Goal: Communication & Community: Share content

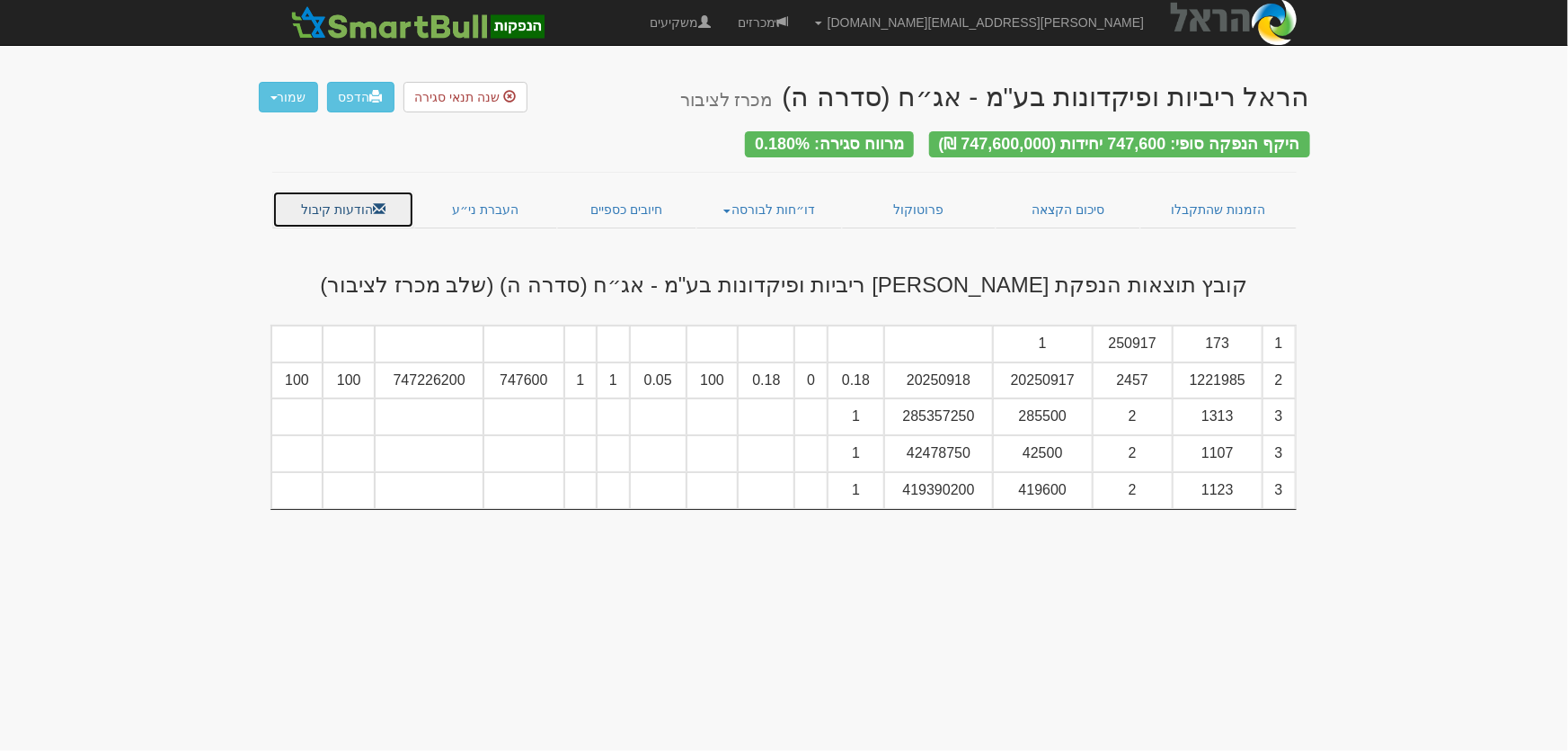
click at [330, 200] on link "הודעות קיבול" at bounding box center [343, 209] width 143 height 38
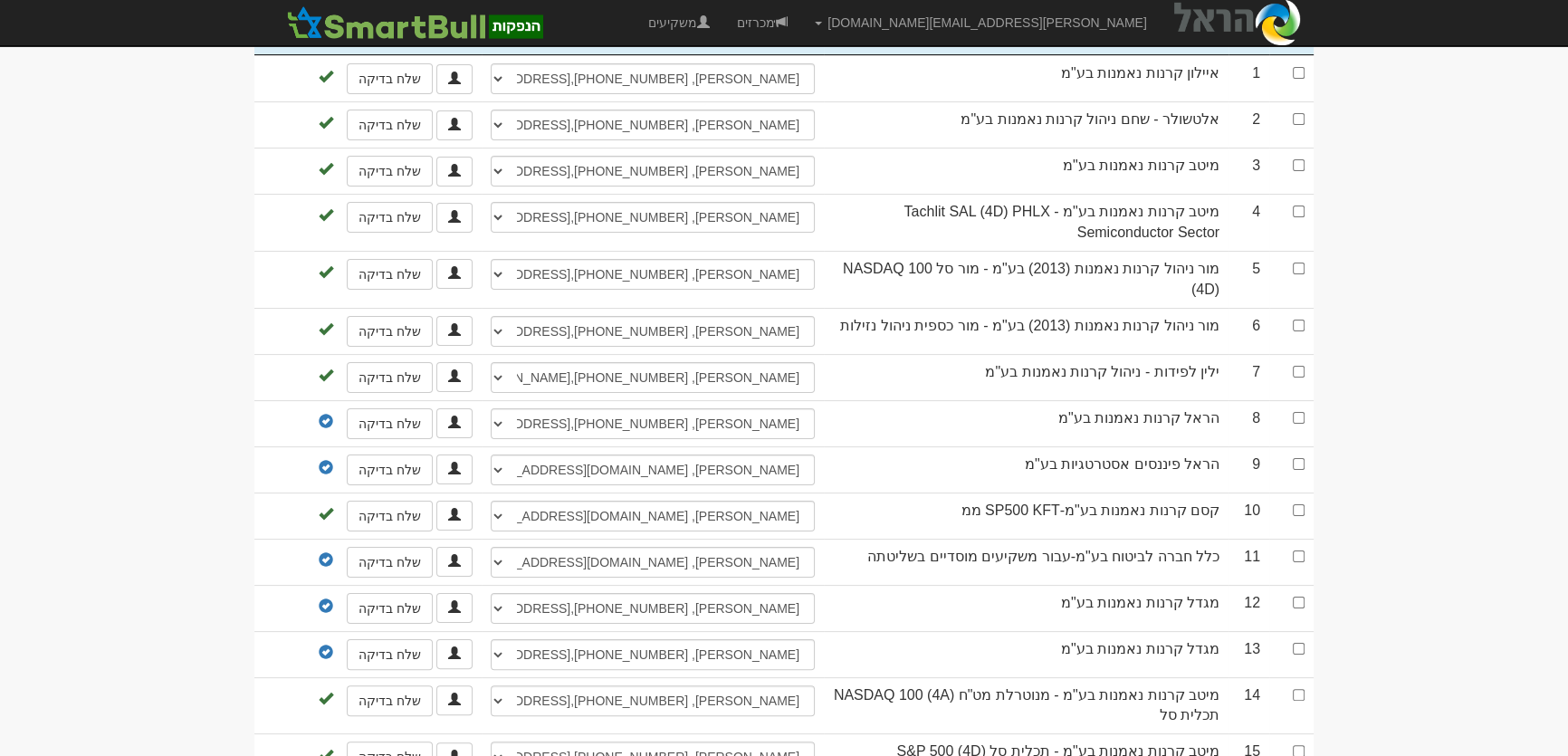
scroll to position [493, 0]
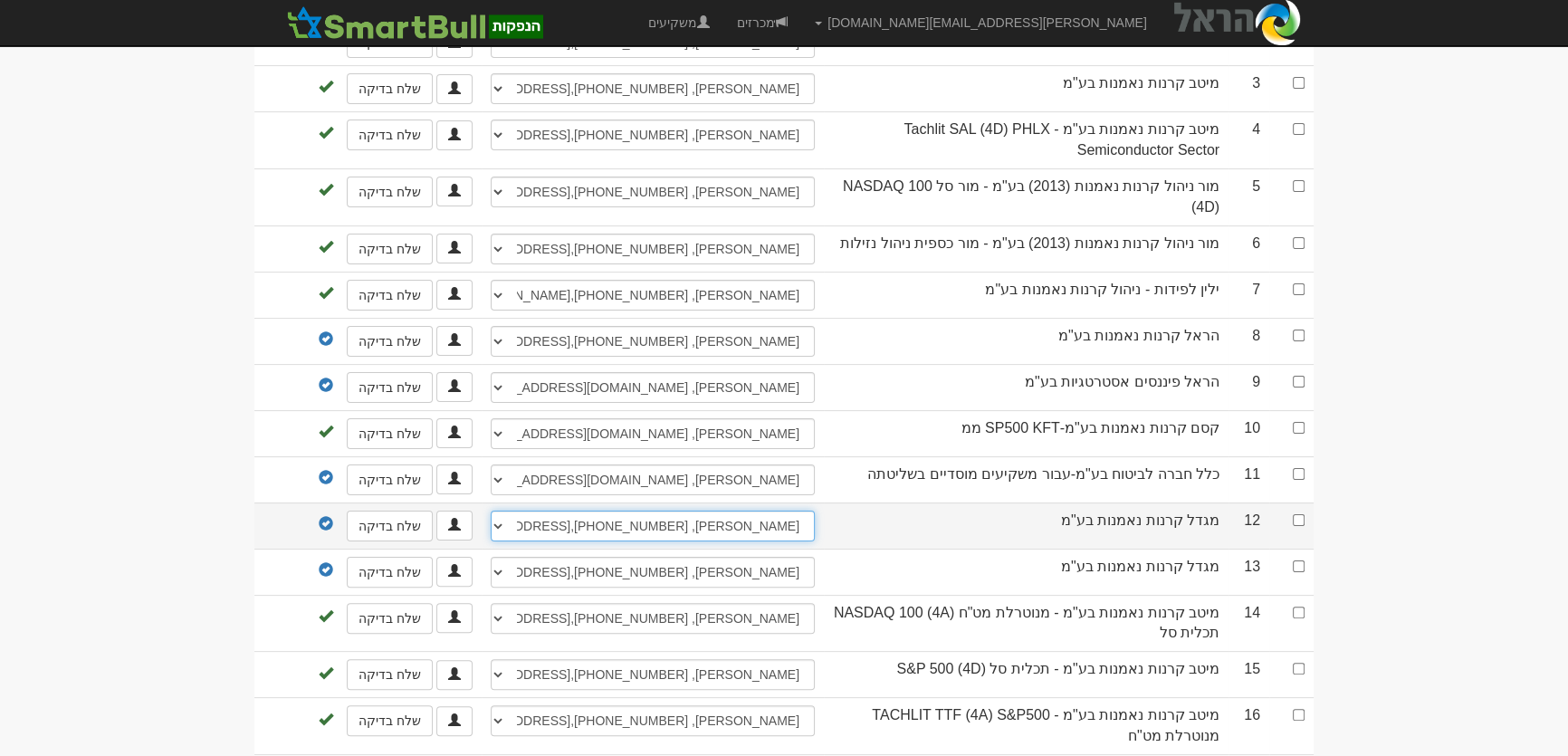
click at [789, 518] on select "יניב אדם, 054-2474412, 03-5606027, yanivada@msh.co.il שלמה לובלין, 0546672563, …" at bounding box center [653, 525] width 324 height 31
click at [1296, 514] on input "checkbox" at bounding box center [1299, 520] width 12 height 12
checkbox input "true"
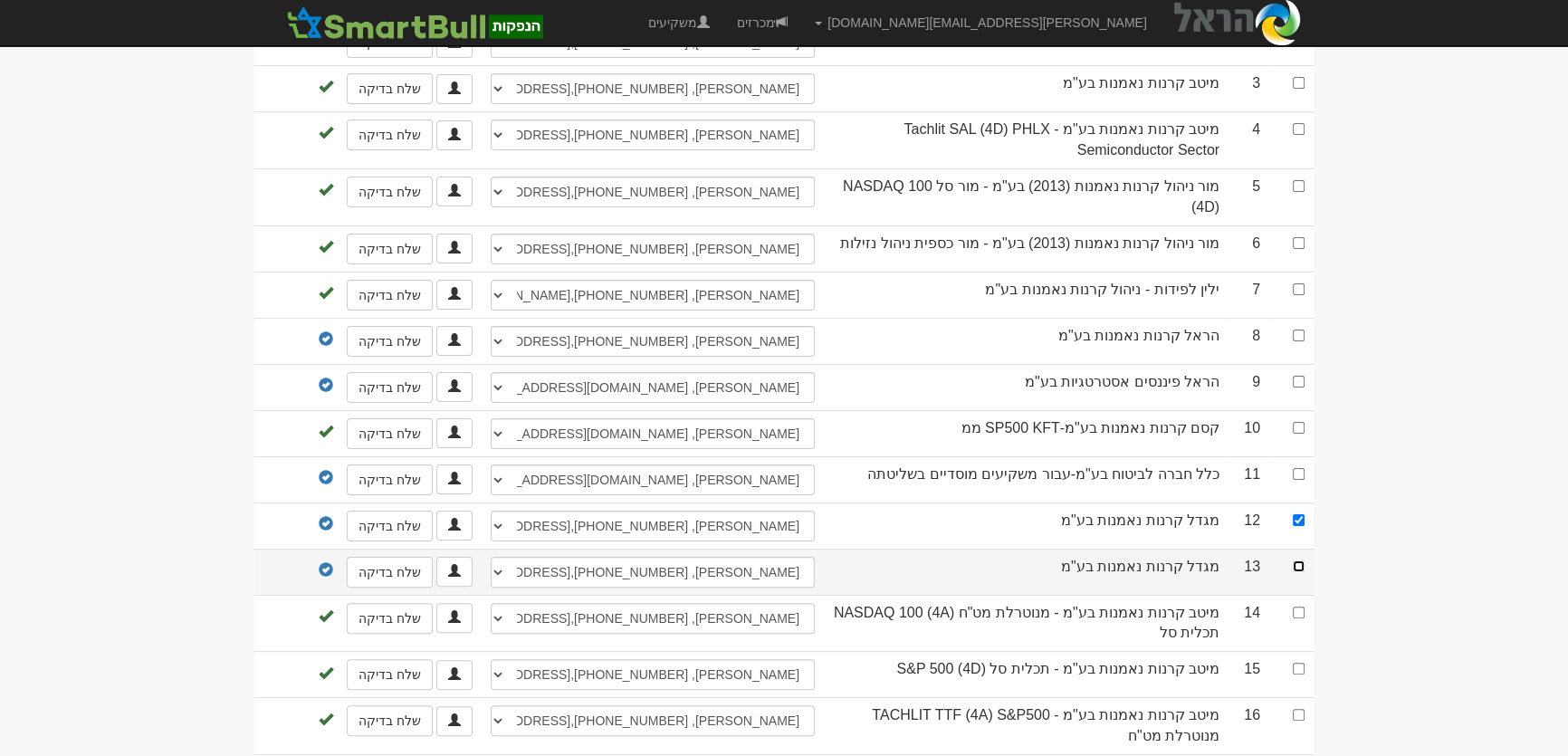
click at [1298, 560] on input "checkbox" at bounding box center [1299, 565] width 12 height 12
checkbox input "true"
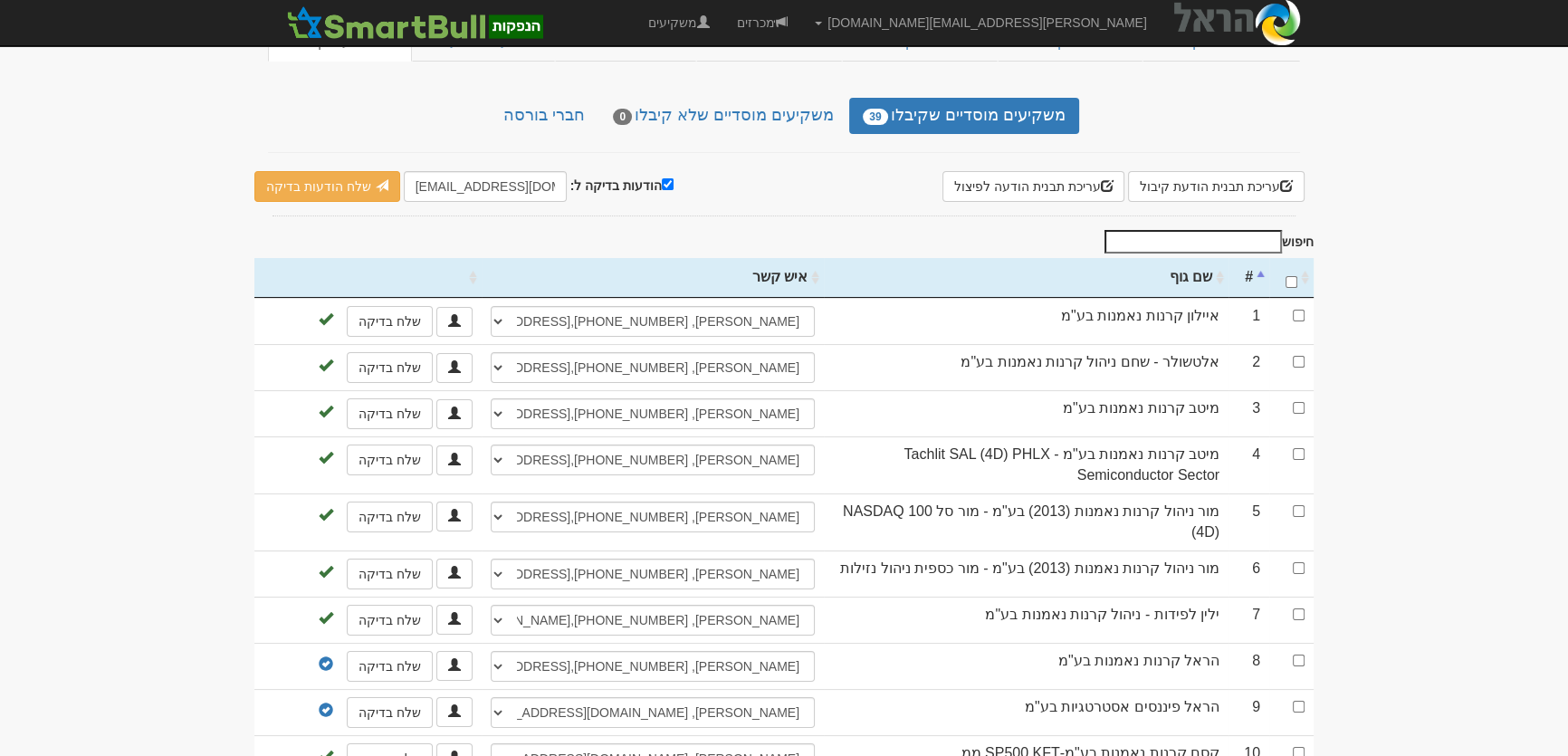
scroll to position [0, 0]
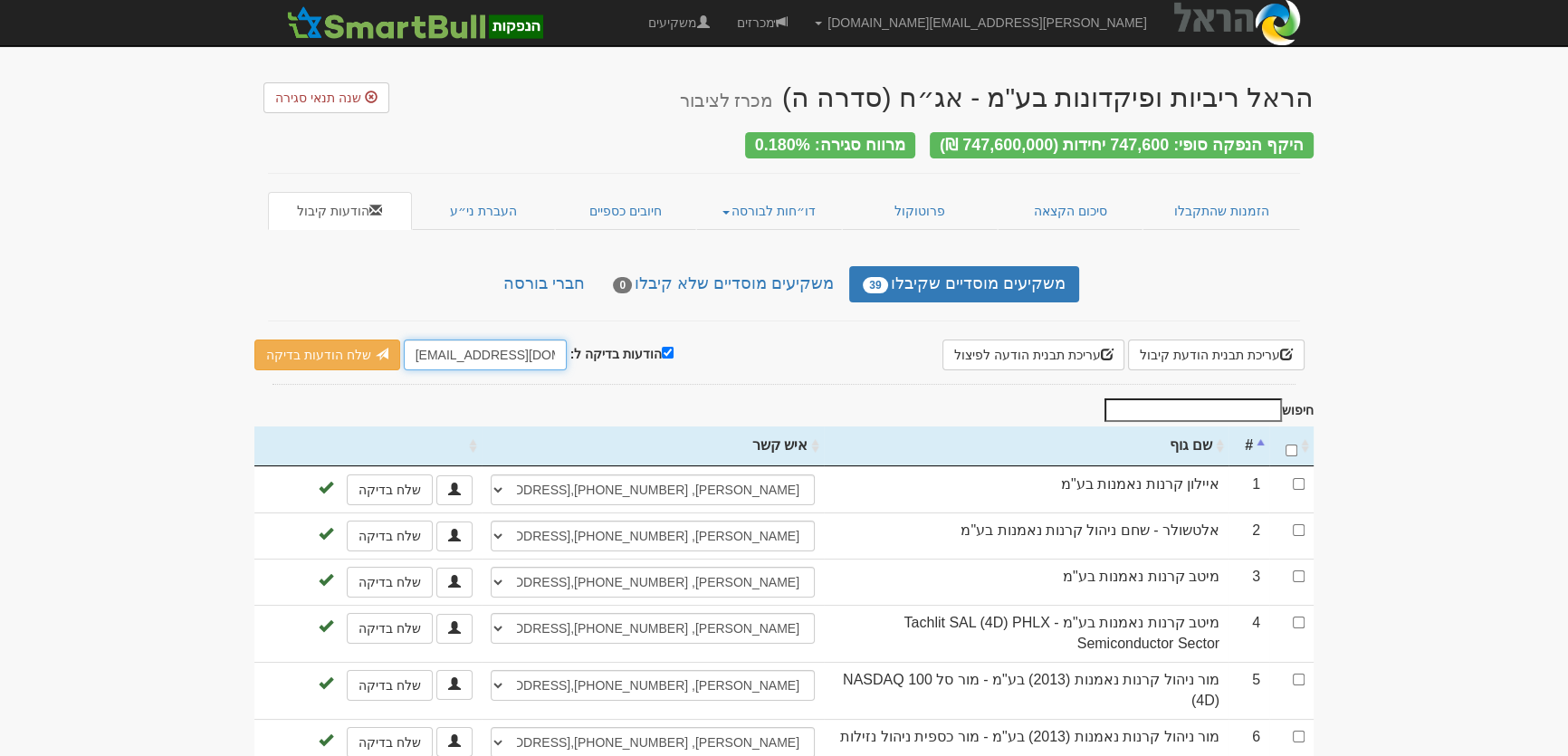
click at [411, 344] on input "leader@leadercm.co.il" at bounding box center [485, 354] width 163 height 31
type input "amitv@msh.co.il"
click at [331, 352] on link "שלח הודעות בדיקה" at bounding box center [327, 354] width 146 height 31
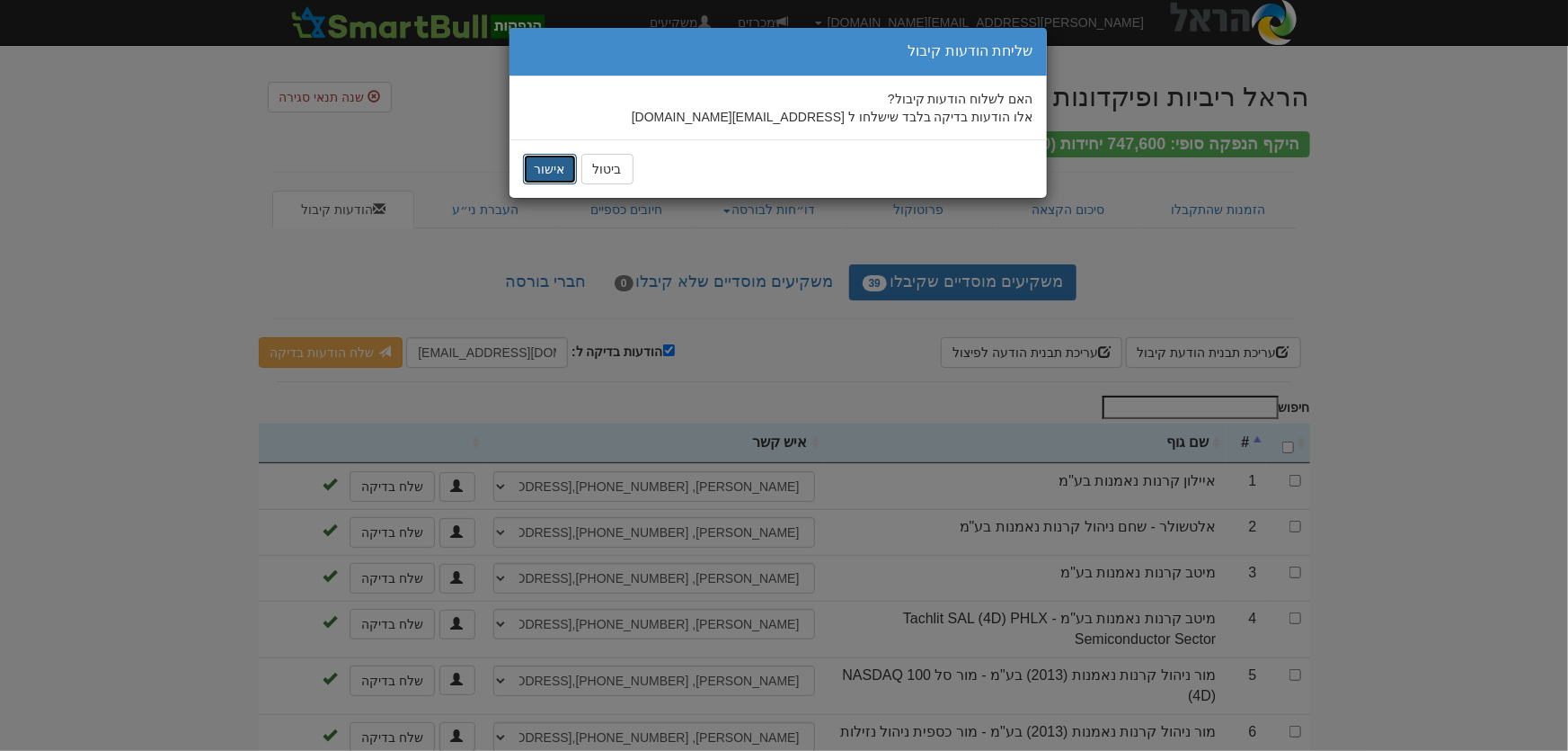
click at [540, 162] on button "אישור" at bounding box center [550, 169] width 54 height 31
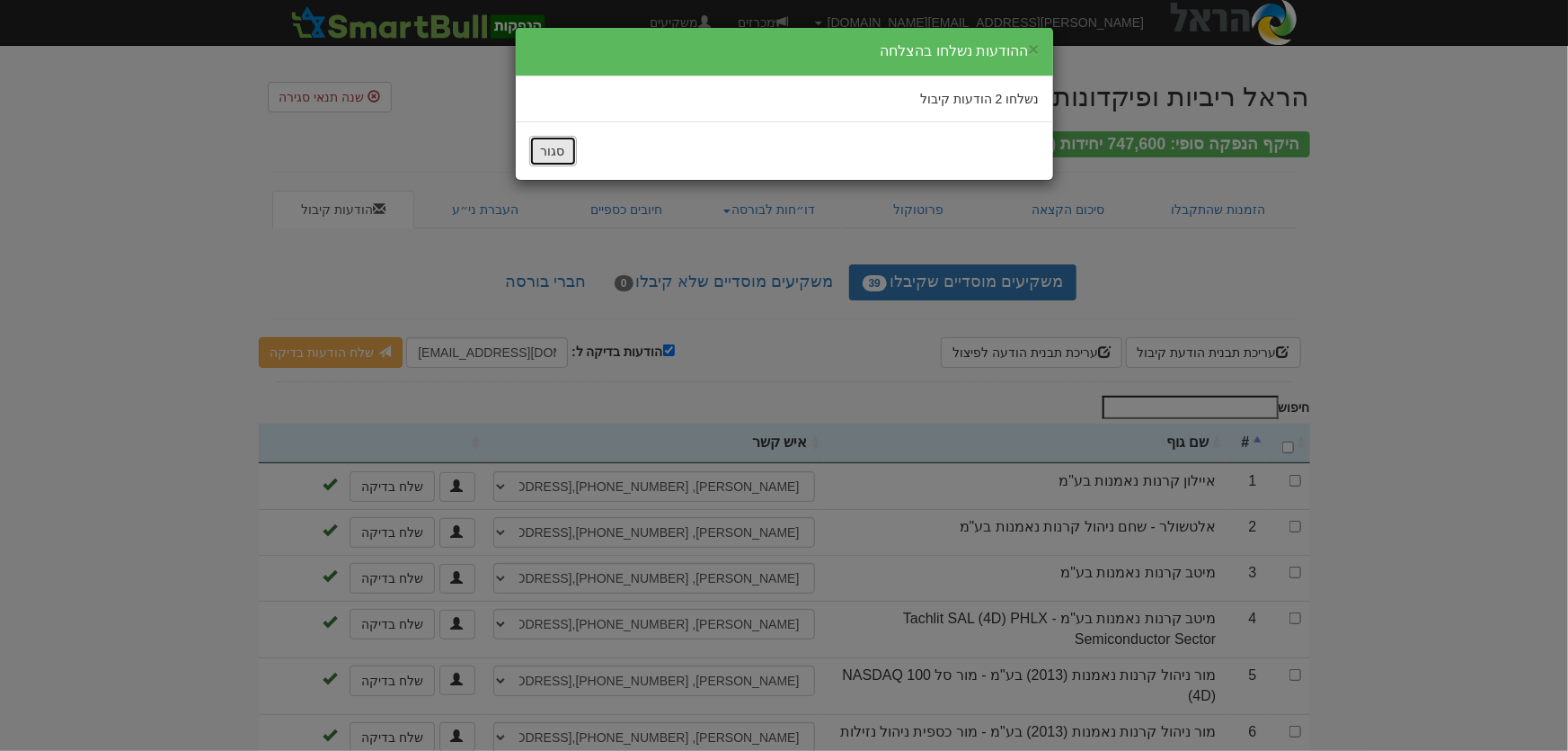
click at [556, 149] on button "סגור" at bounding box center [552, 150] width 47 height 31
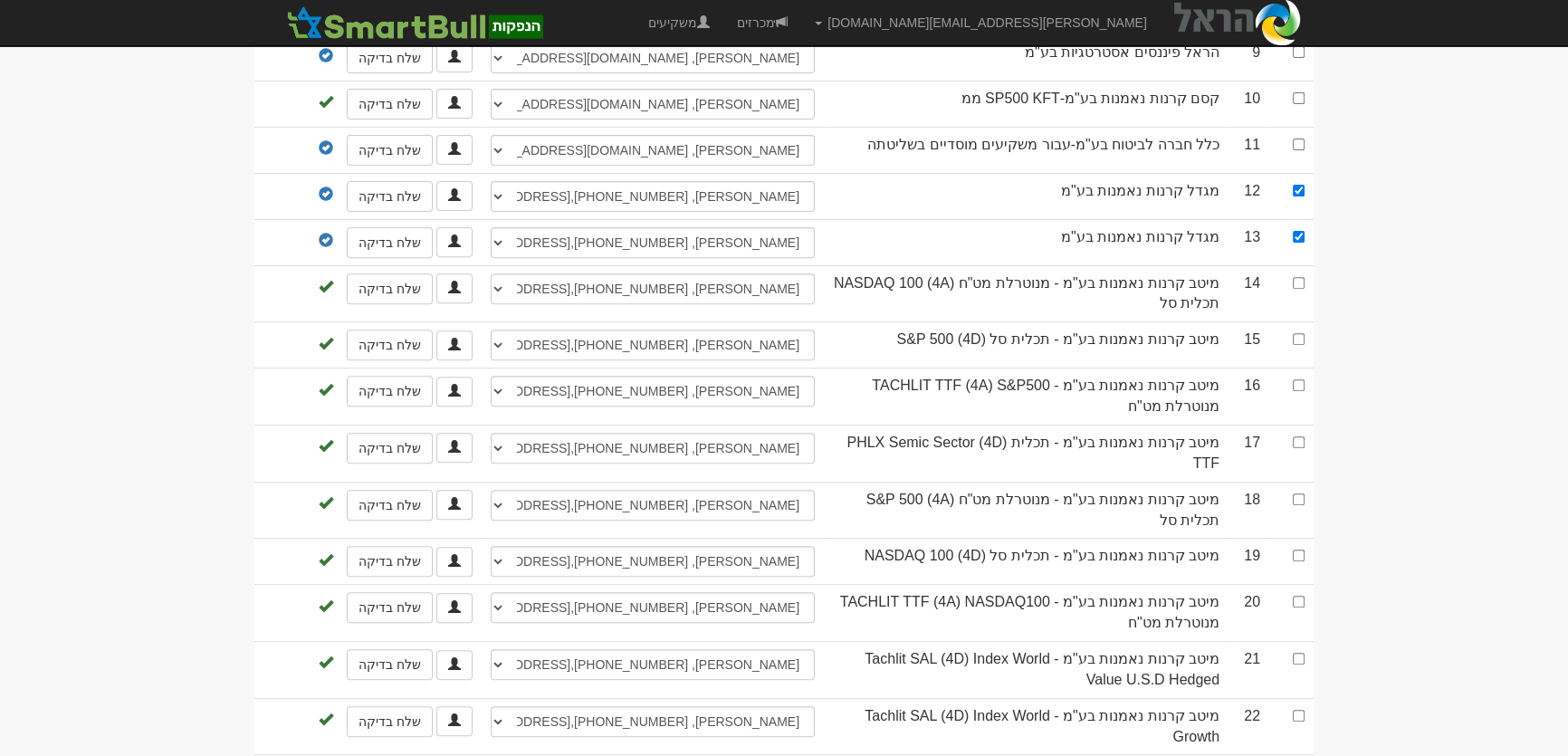
scroll to position [246, 0]
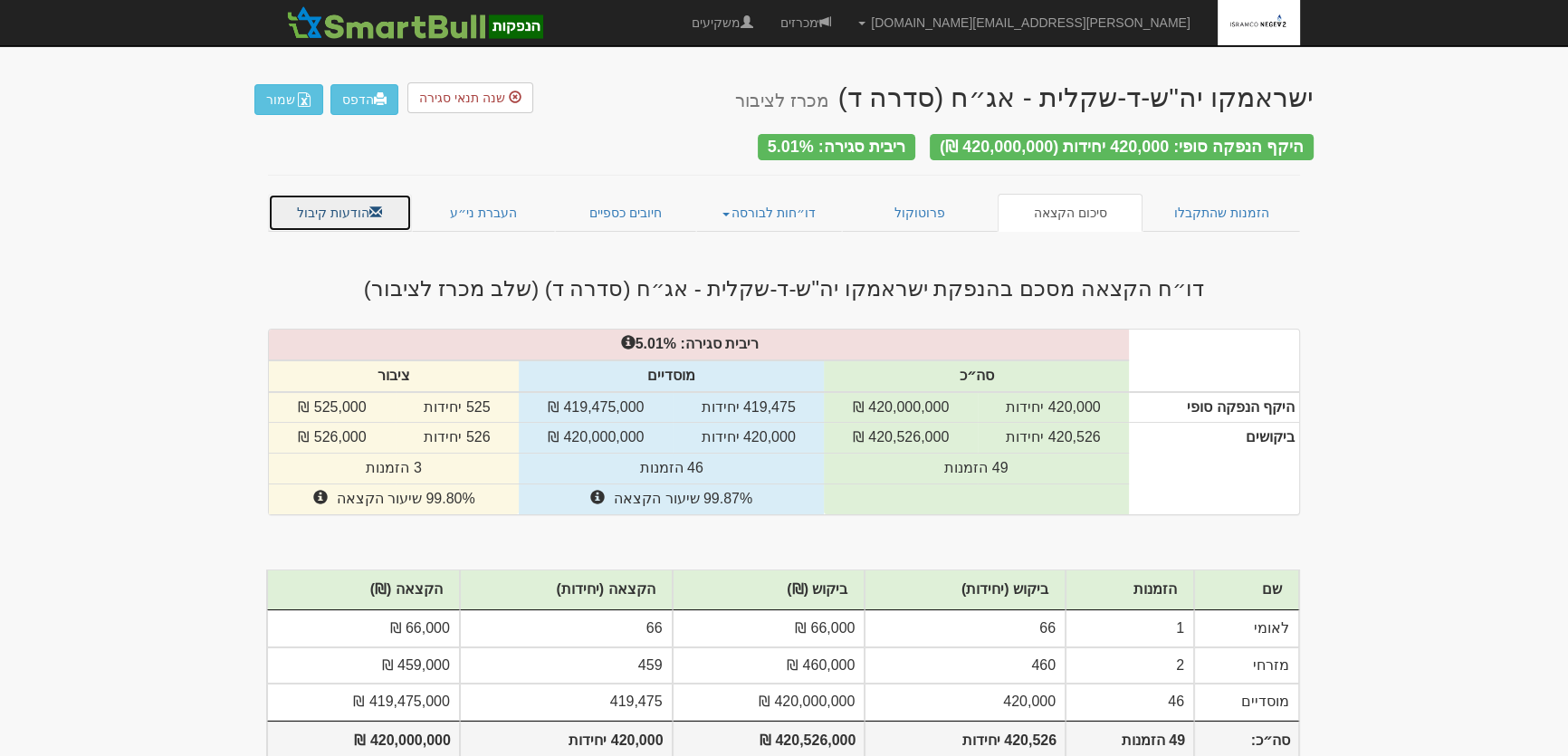
click at [344, 204] on link "הודעות קיבול" at bounding box center [340, 212] width 144 height 38
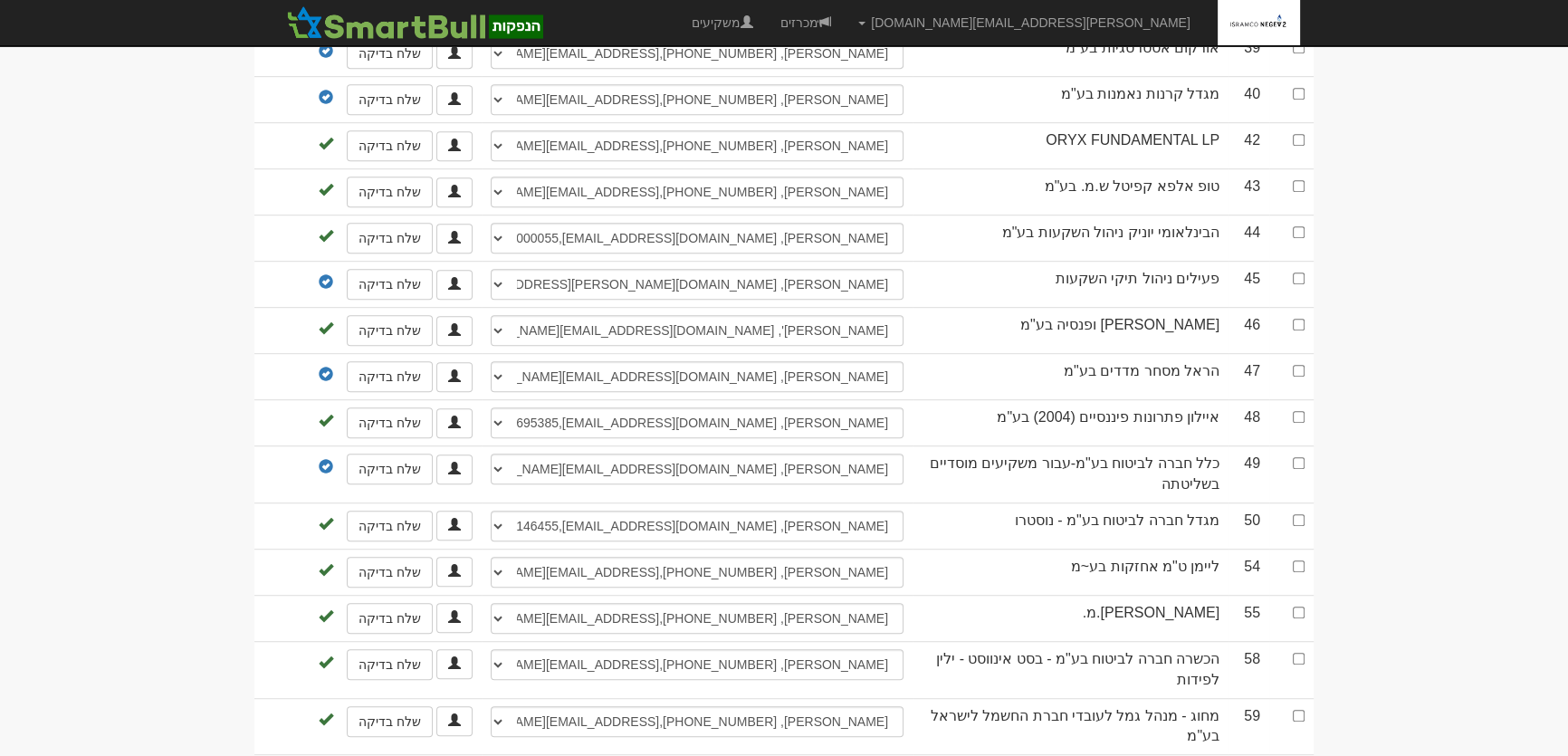
scroll to position [1316, 0]
click at [1301, 511] on input "checkbox" at bounding box center [1299, 517] width 12 height 12
checkbox input "true"
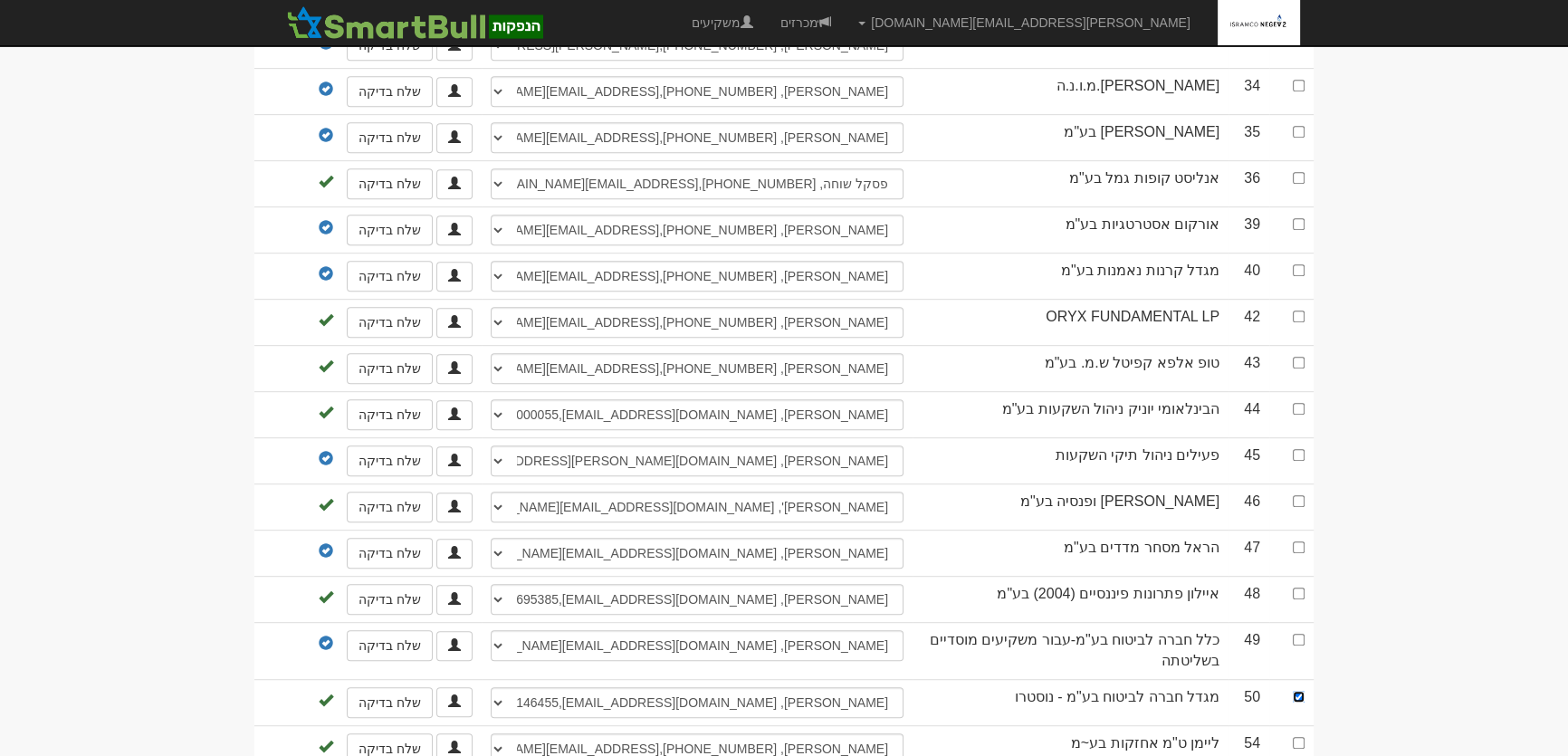
scroll to position [1099, 0]
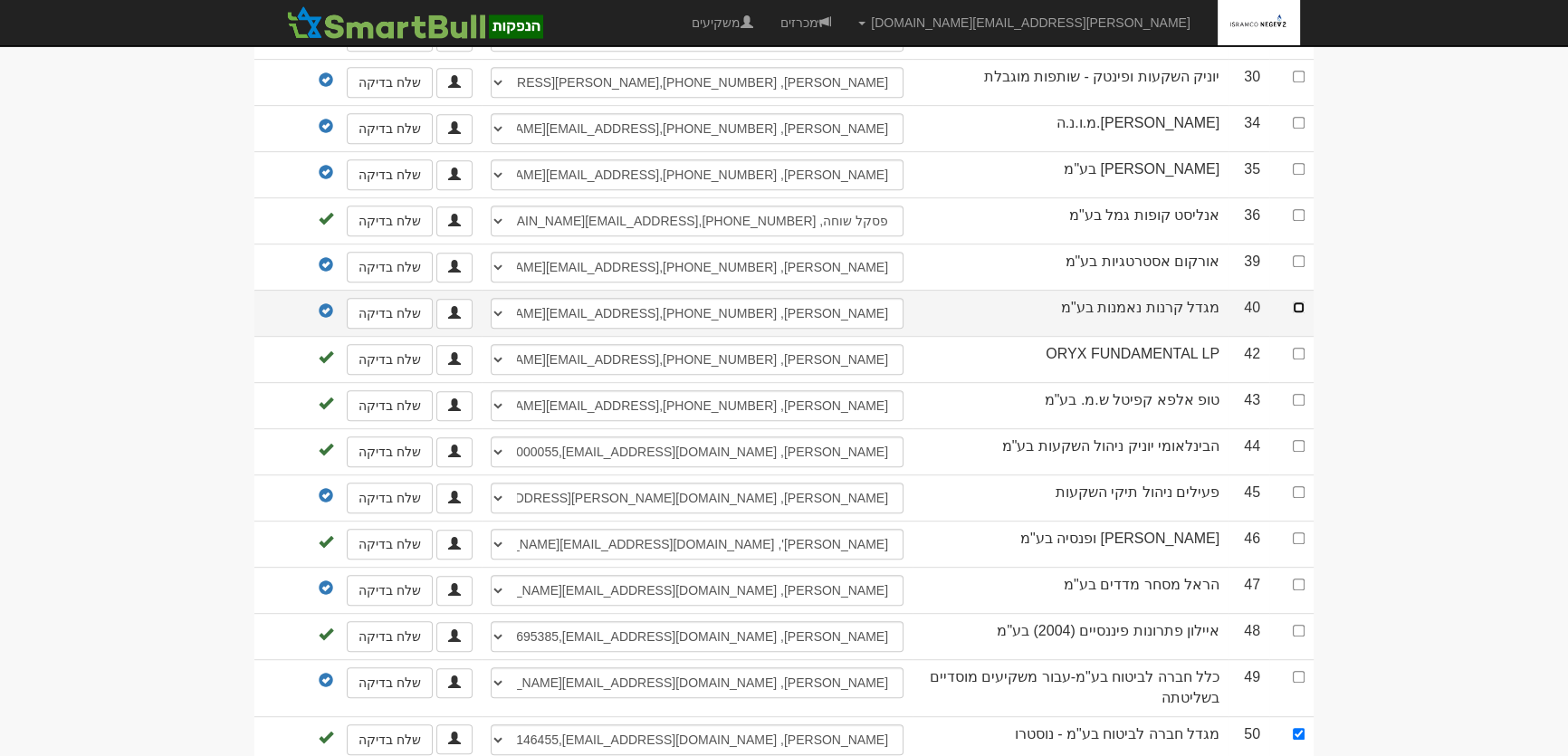
click at [1302, 301] on input "checkbox" at bounding box center [1299, 307] width 12 height 12
checkbox input "true"
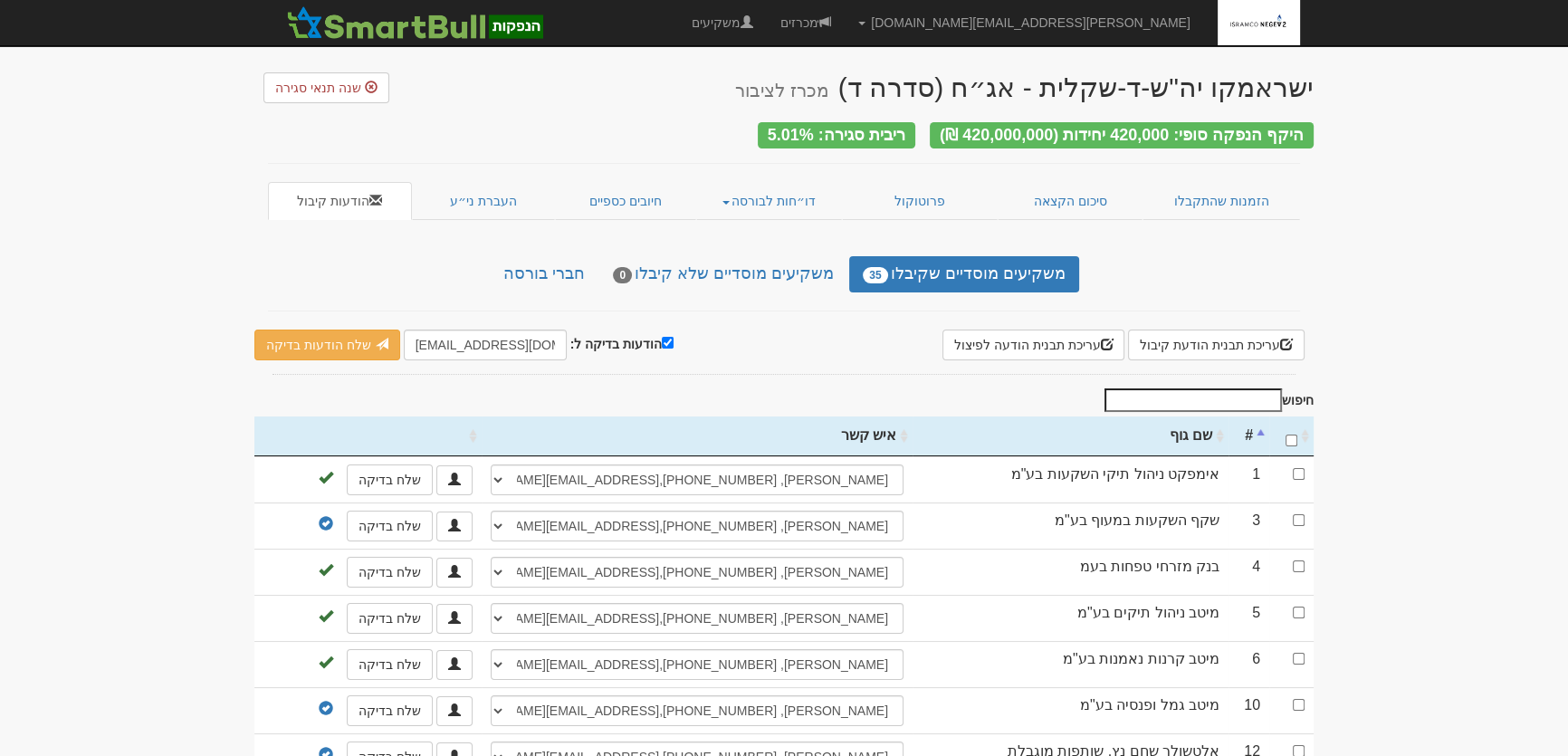
scroll to position [0, 0]
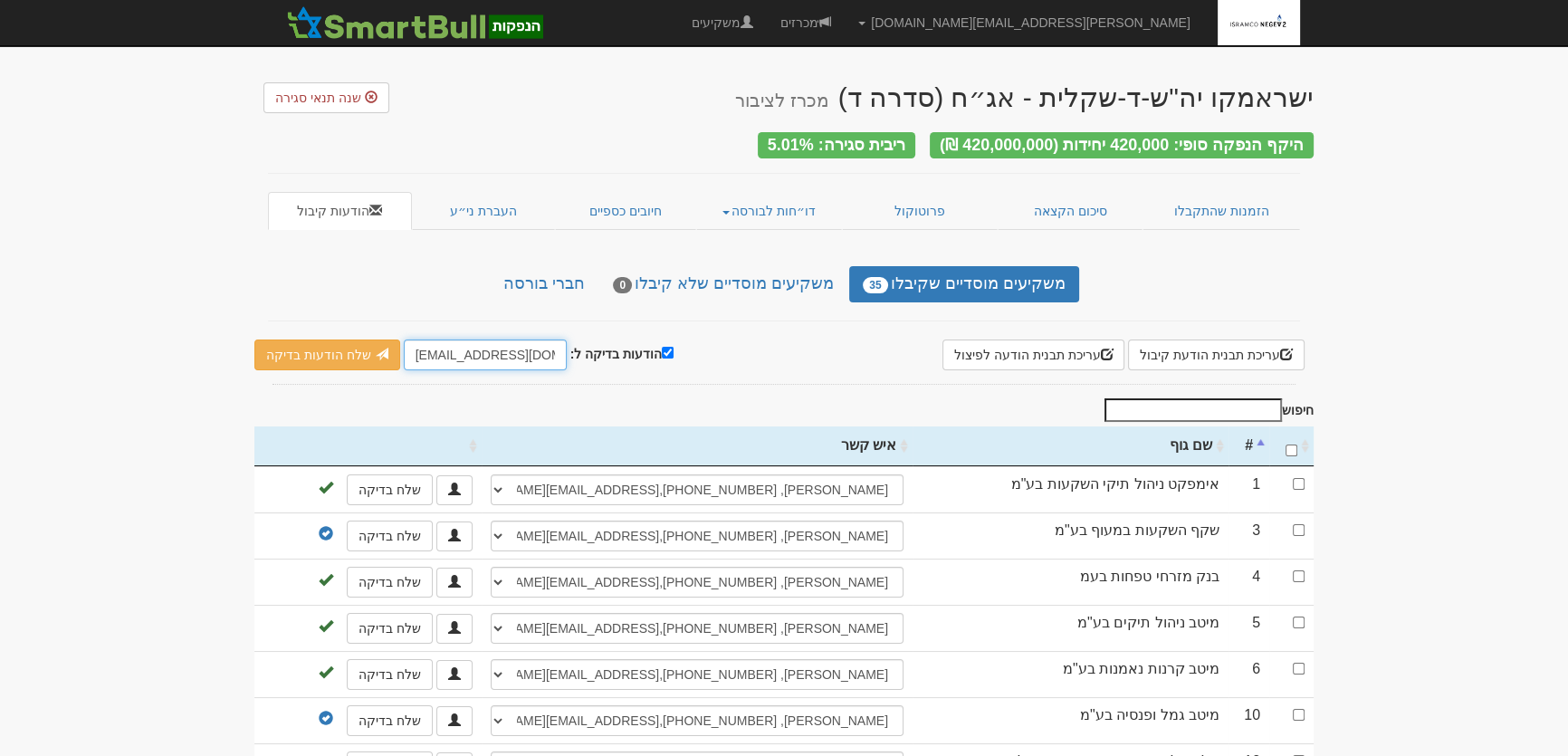
click at [446, 351] on input "leader@leadercm.co.il" at bounding box center [485, 354] width 163 height 31
paste input "amitv@msh"
type input "amitv@msh.co.il"
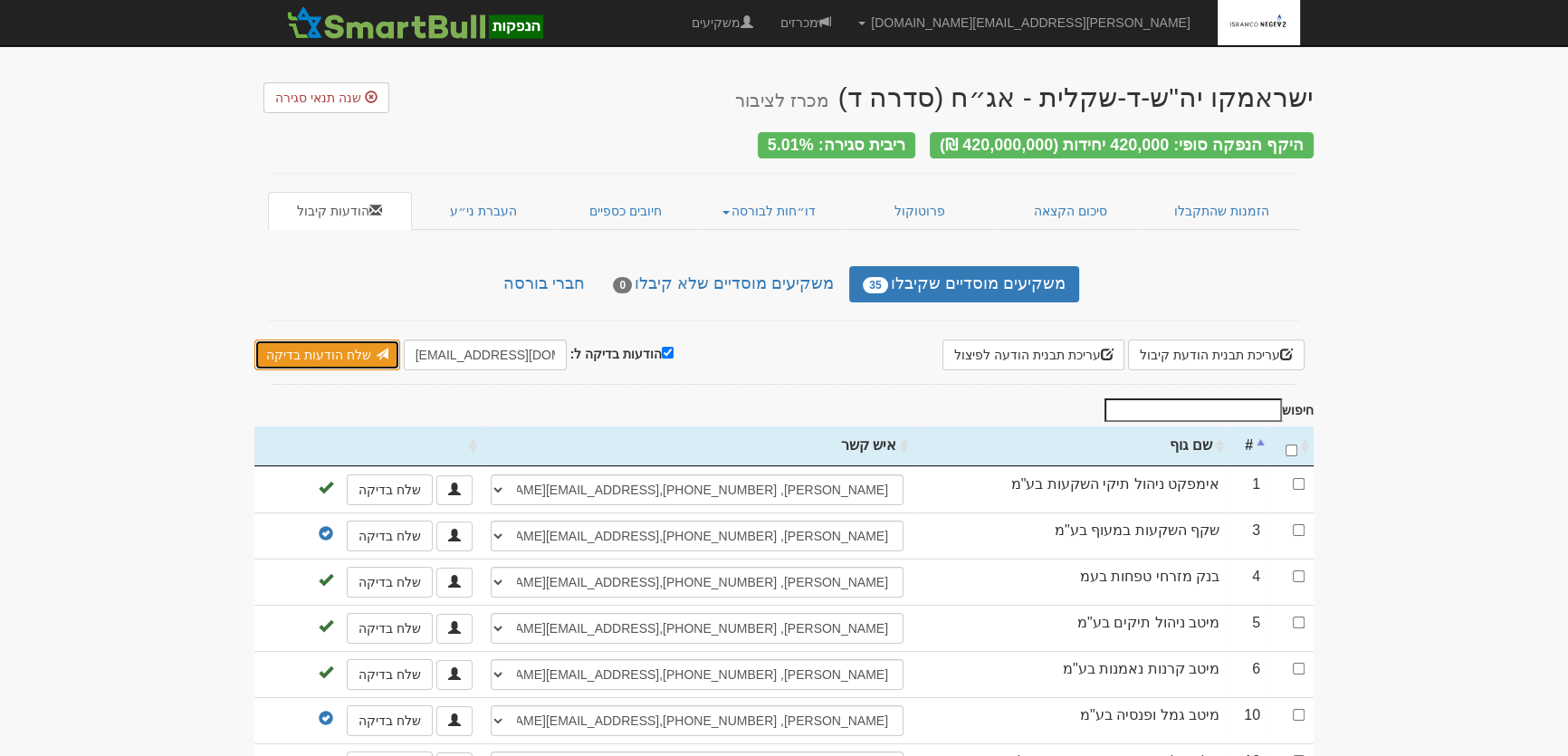
click at [300, 341] on link "שלח הודעות בדיקה" at bounding box center [327, 354] width 146 height 31
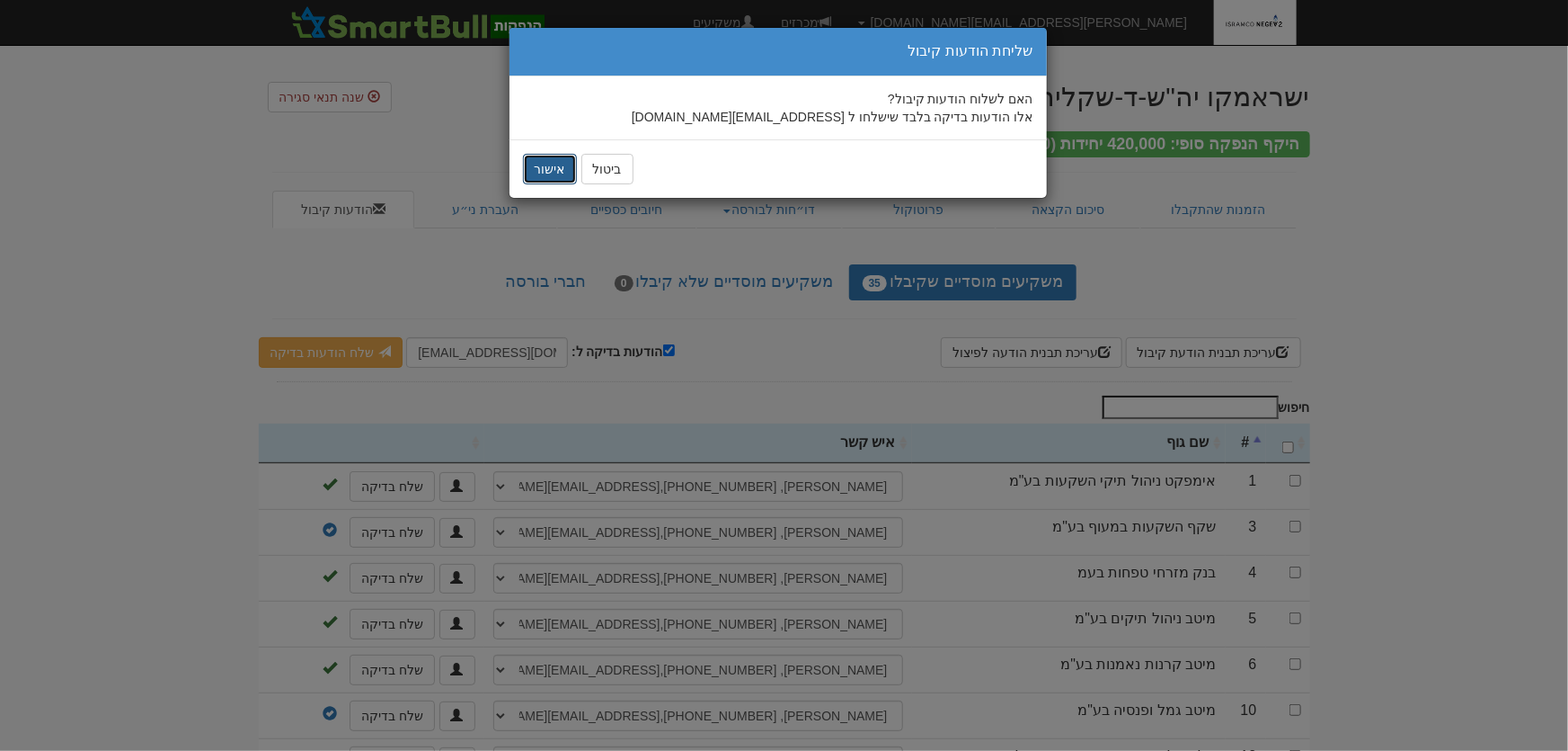
click at [542, 171] on button "אישור" at bounding box center [550, 169] width 54 height 31
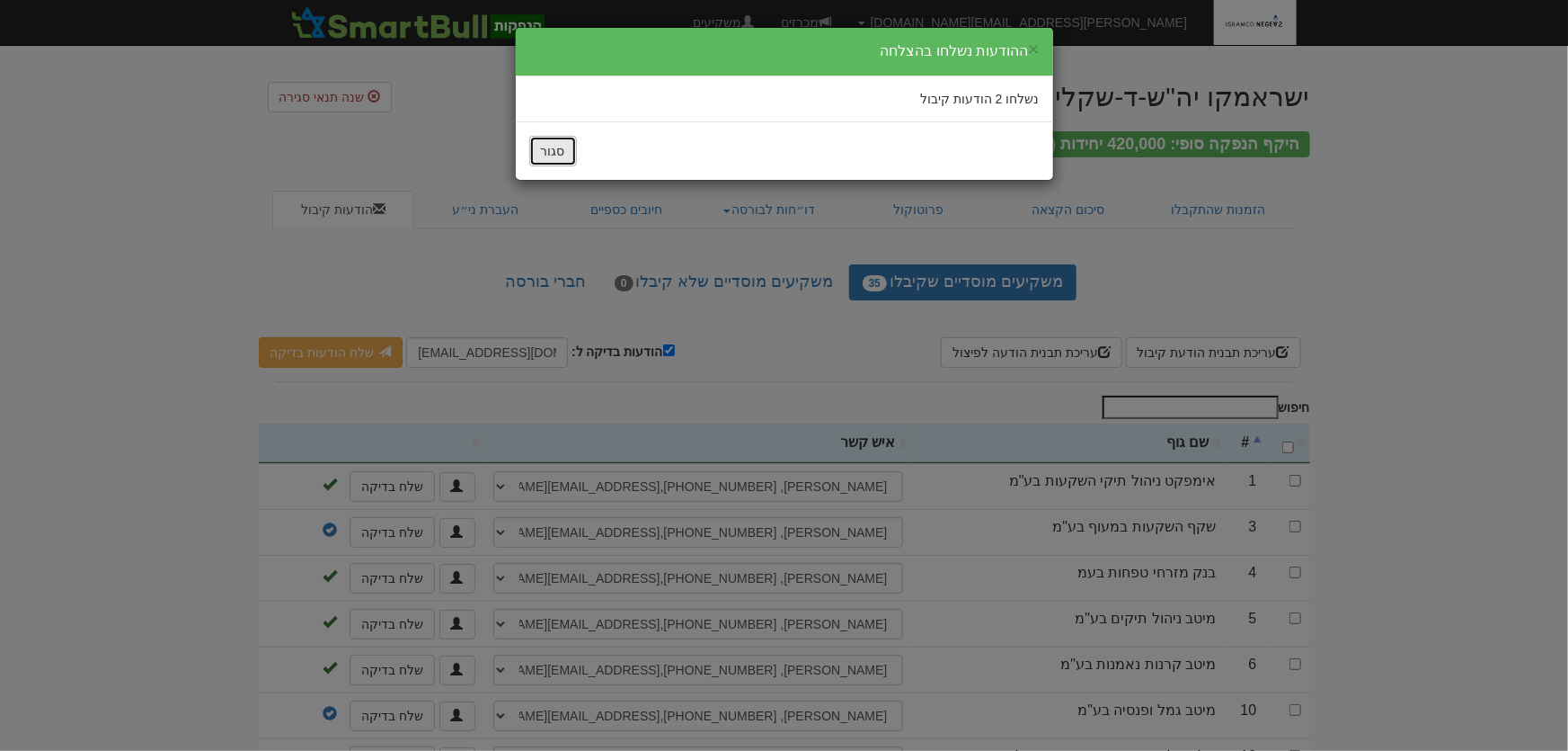
click at [547, 156] on button "סגור" at bounding box center [552, 150] width 47 height 31
